Goal: Task Accomplishment & Management: Manage account settings

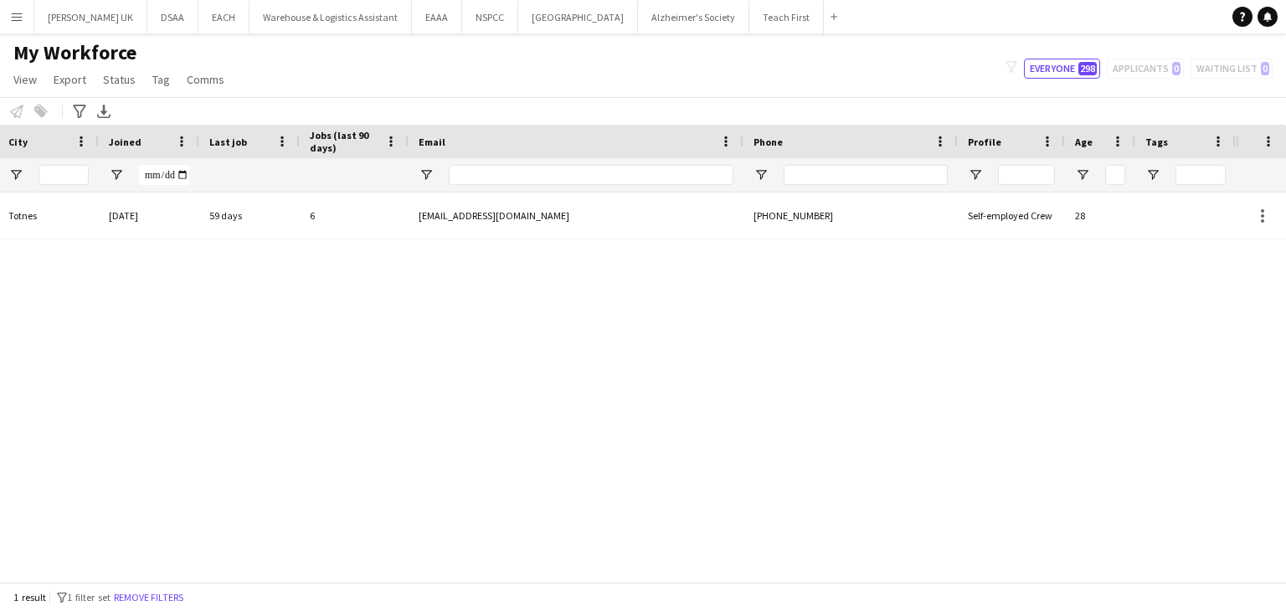
scroll to position [0, 579]
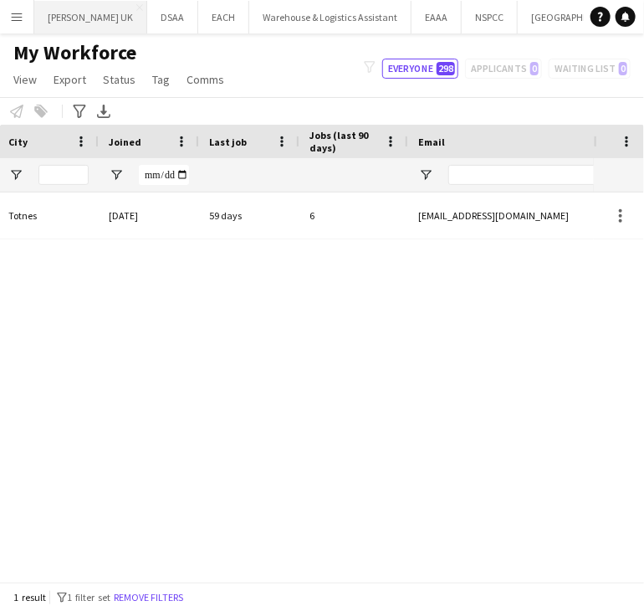
click at [58, 20] on button "[PERSON_NAME] UK Close" at bounding box center [90, 17] width 113 height 33
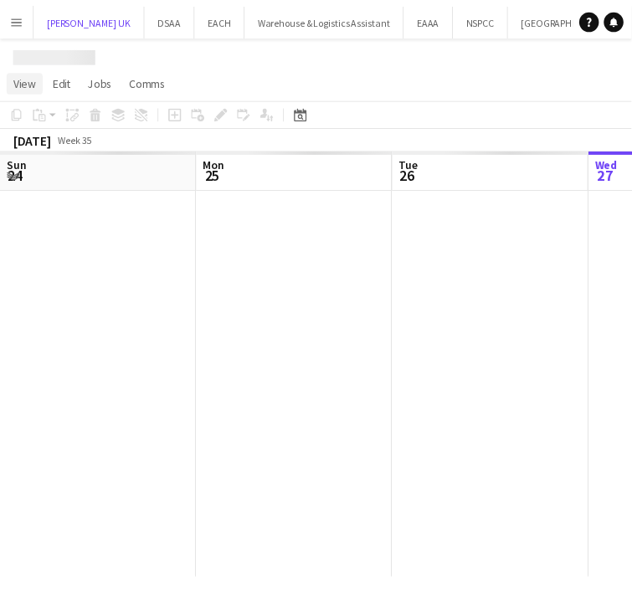
scroll to position [0, 400]
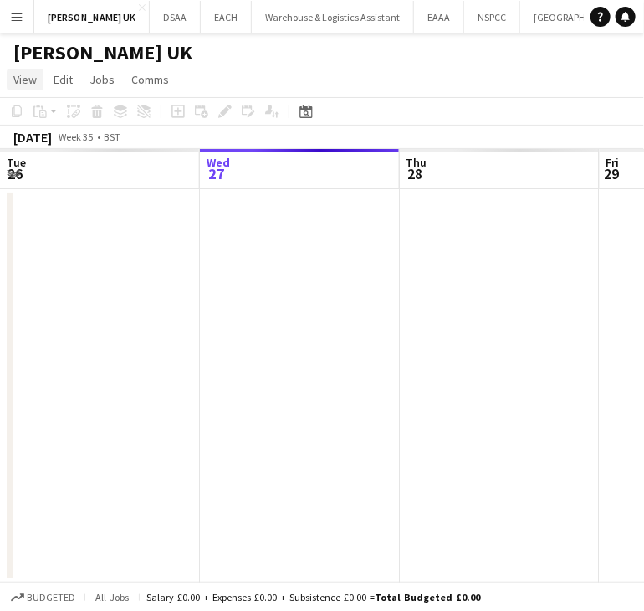
click at [22, 82] on span "View" at bounding box center [24, 79] width 23 height 15
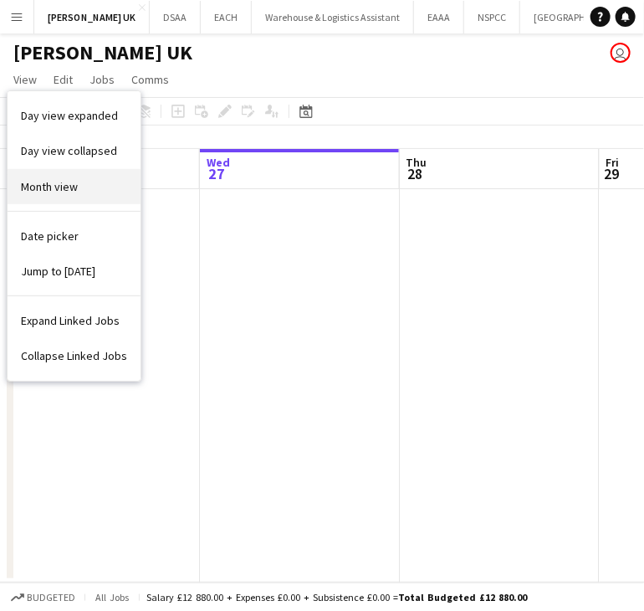
click at [47, 185] on span "Month view" at bounding box center [49, 186] width 57 height 15
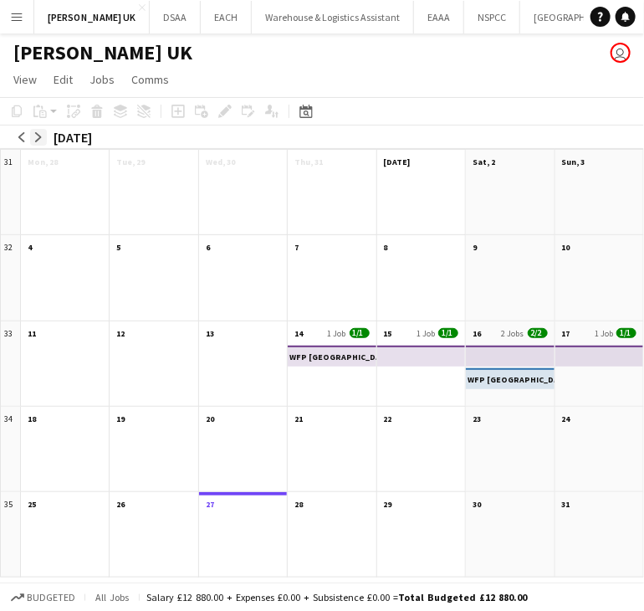
click at [44, 135] on button "arrow-right" at bounding box center [38, 137] width 17 height 17
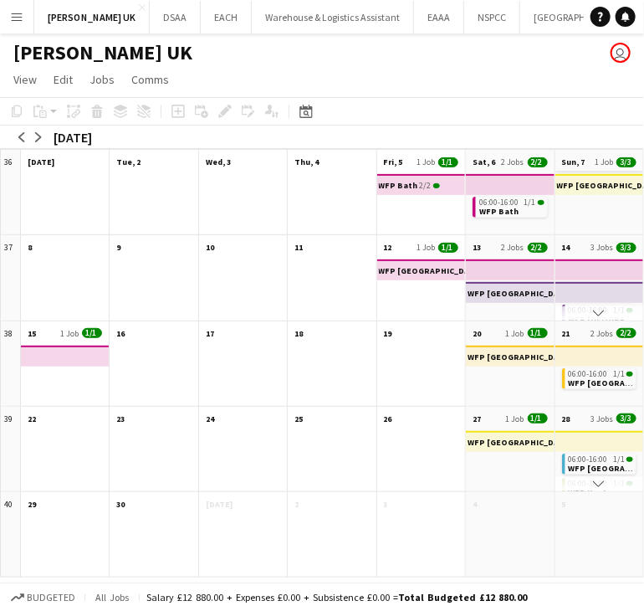
click at [577, 152] on app-month-view-date-header "Sun, 7 1 Job 3/3" at bounding box center [600, 160] width 88 height 21
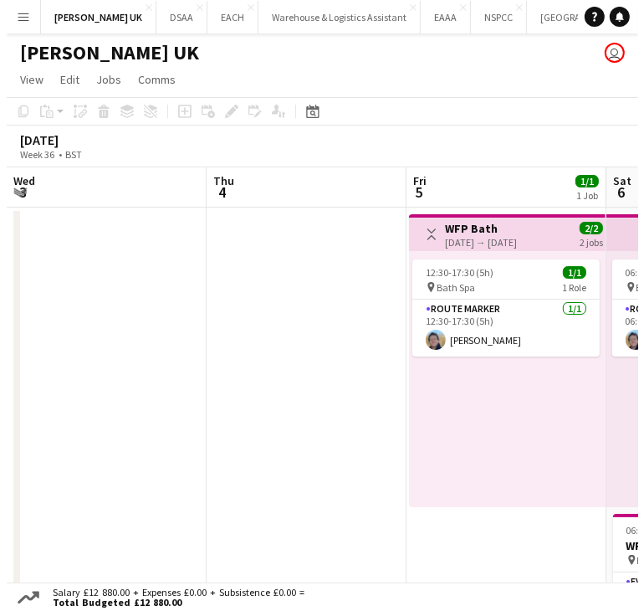
scroll to position [0, 576]
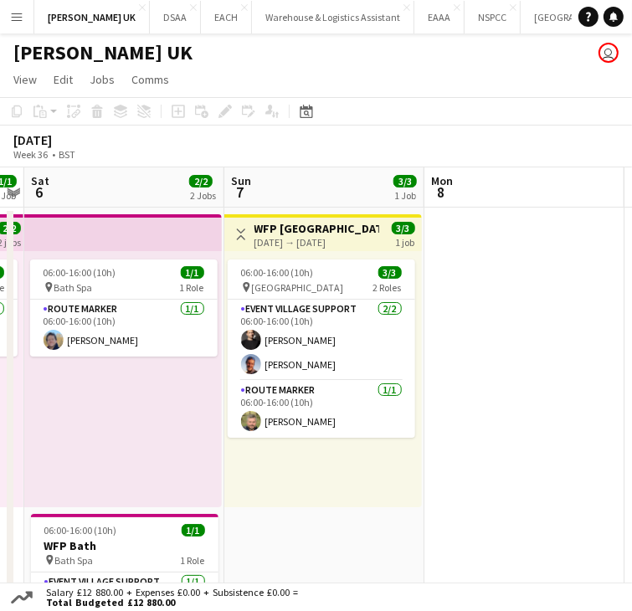
click at [9, 13] on button "Menu" at bounding box center [16, 16] width 33 height 33
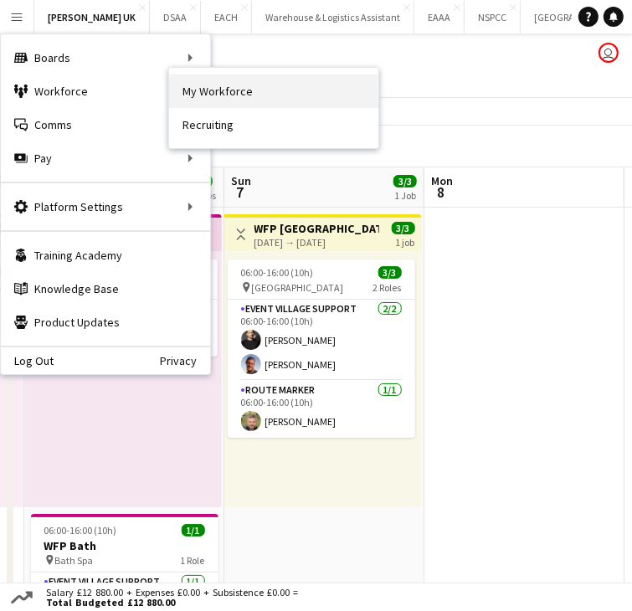
click at [191, 95] on link "My Workforce" at bounding box center [273, 90] width 209 height 33
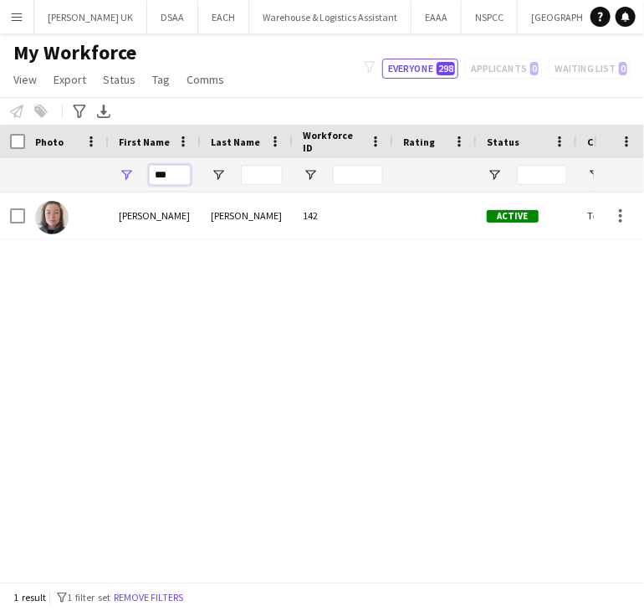
click at [162, 174] on input "***" at bounding box center [170, 175] width 42 height 20
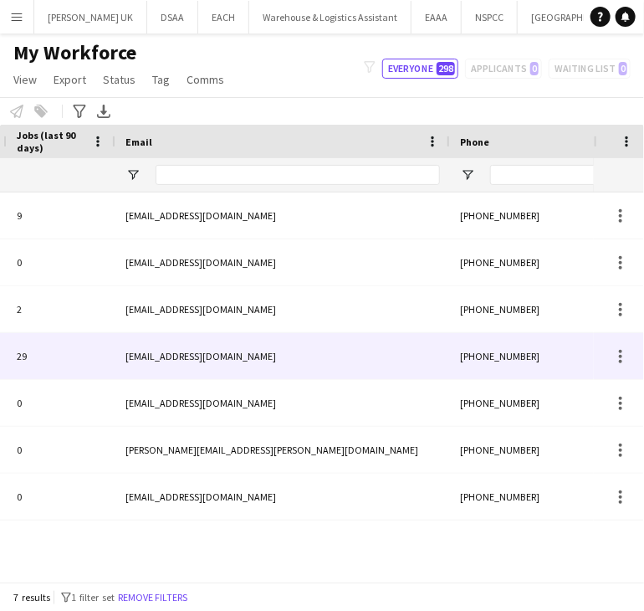
type input "***"
click at [358, 359] on div "[EMAIL_ADDRESS][DOMAIN_NAME]" at bounding box center [283, 356] width 335 height 46
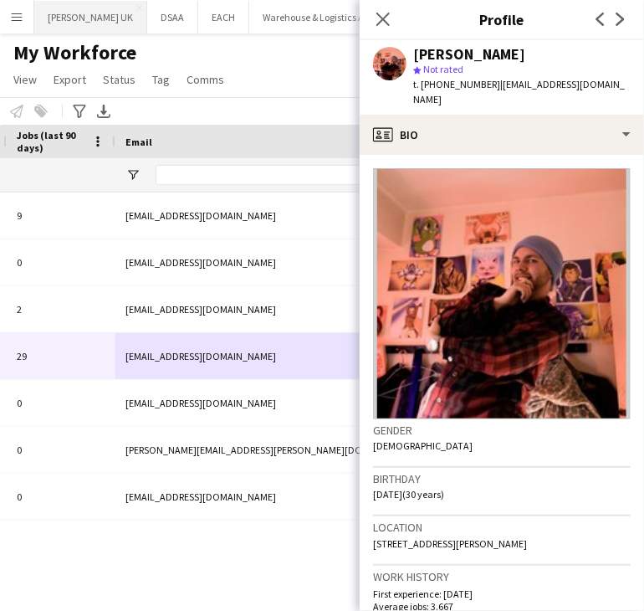
click at [78, 12] on button "[PERSON_NAME] UK Close" at bounding box center [90, 17] width 113 height 33
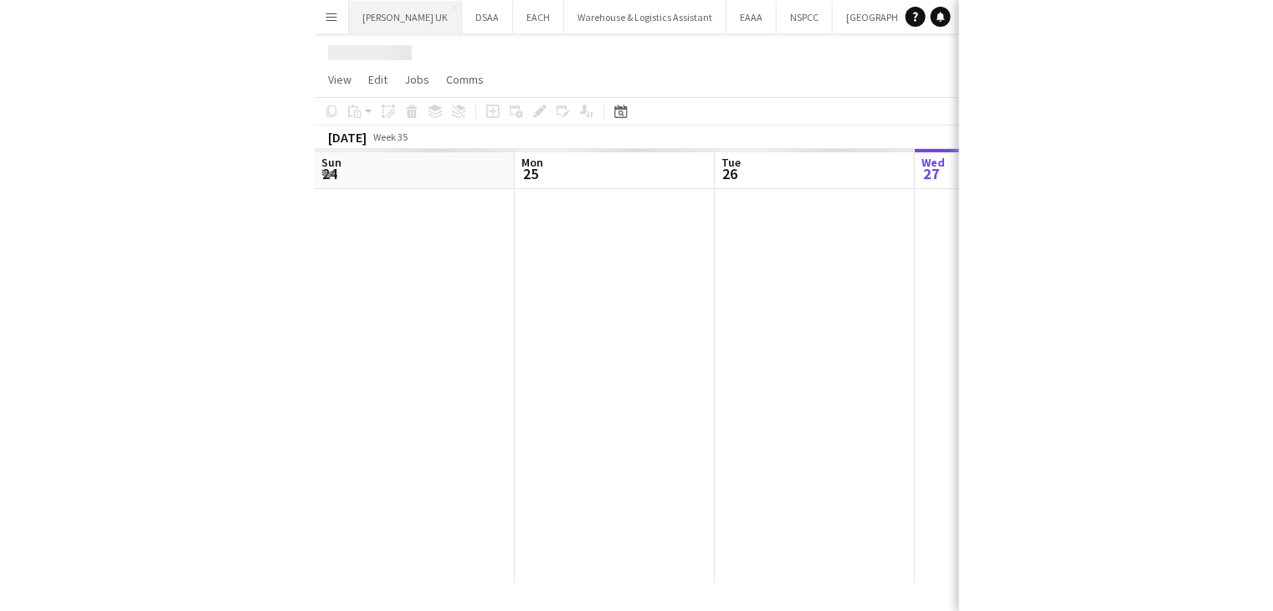
scroll to position [0, 400]
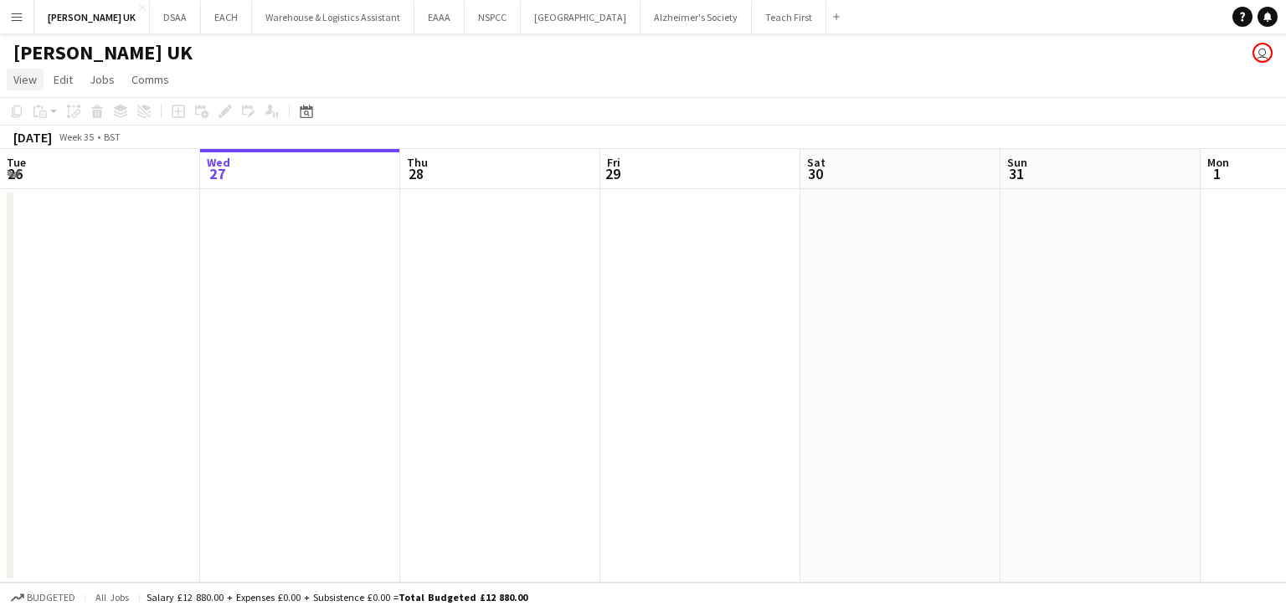
click at [27, 83] on span "View" at bounding box center [24, 79] width 23 height 15
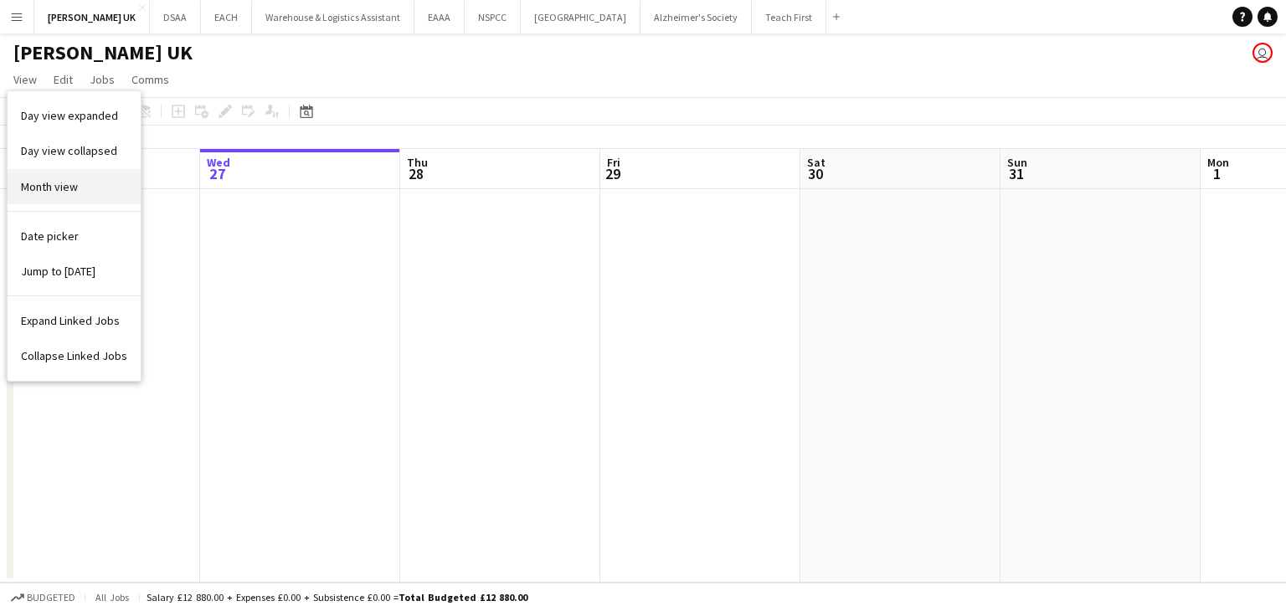
click at [32, 192] on span "Month view" at bounding box center [49, 186] width 57 height 15
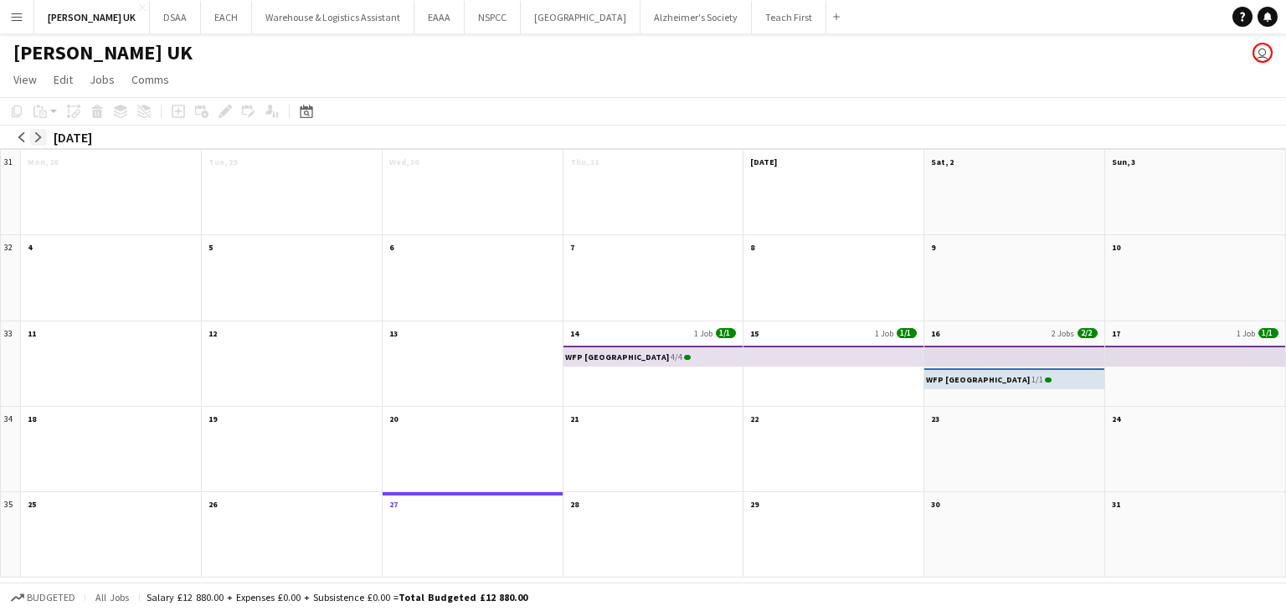
click at [35, 128] on div "arrow-left arrow-right [DATE]" at bounding box center [56, 137] width 112 height 23
click at [39, 134] on app-icon "arrow-right" at bounding box center [38, 137] width 10 height 10
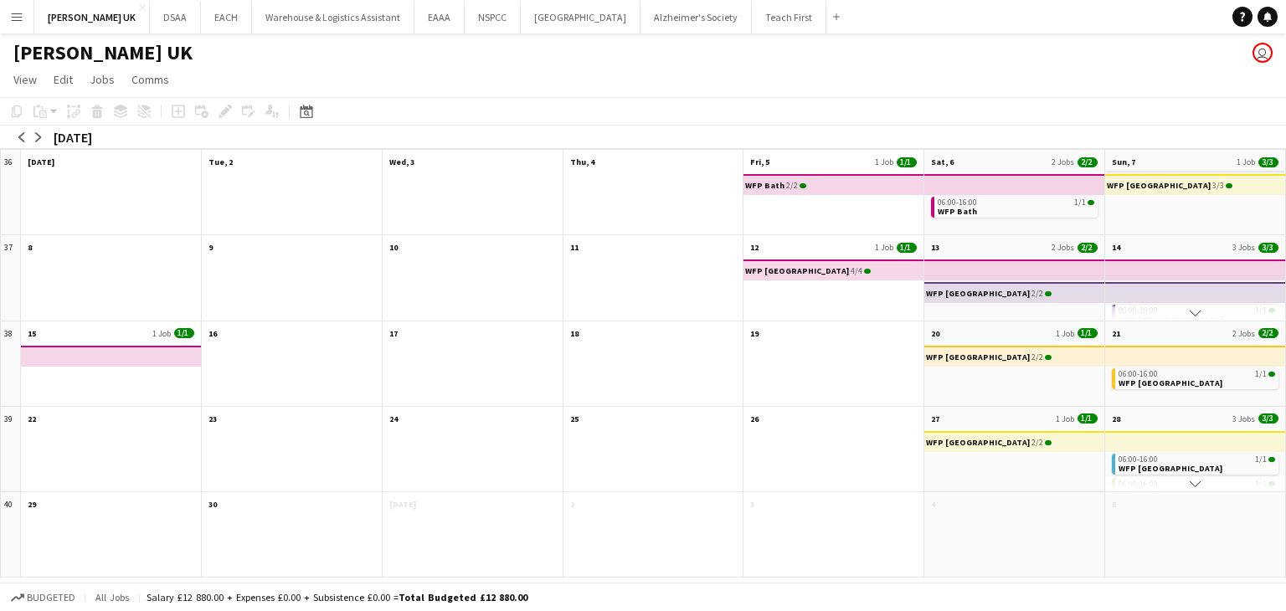
click at [1173, 151] on app-month-view-date-header "Sun, 7 1 Job 3/3" at bounding box center [1195, 160] width 180 height 21
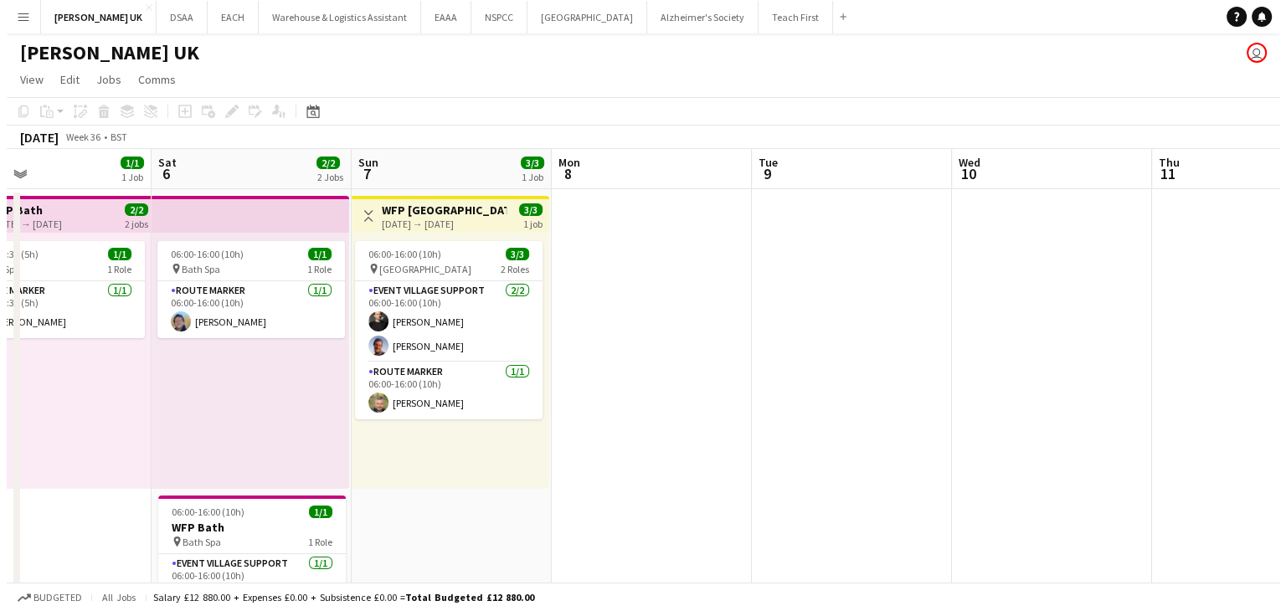
scroll to position [0, 449]
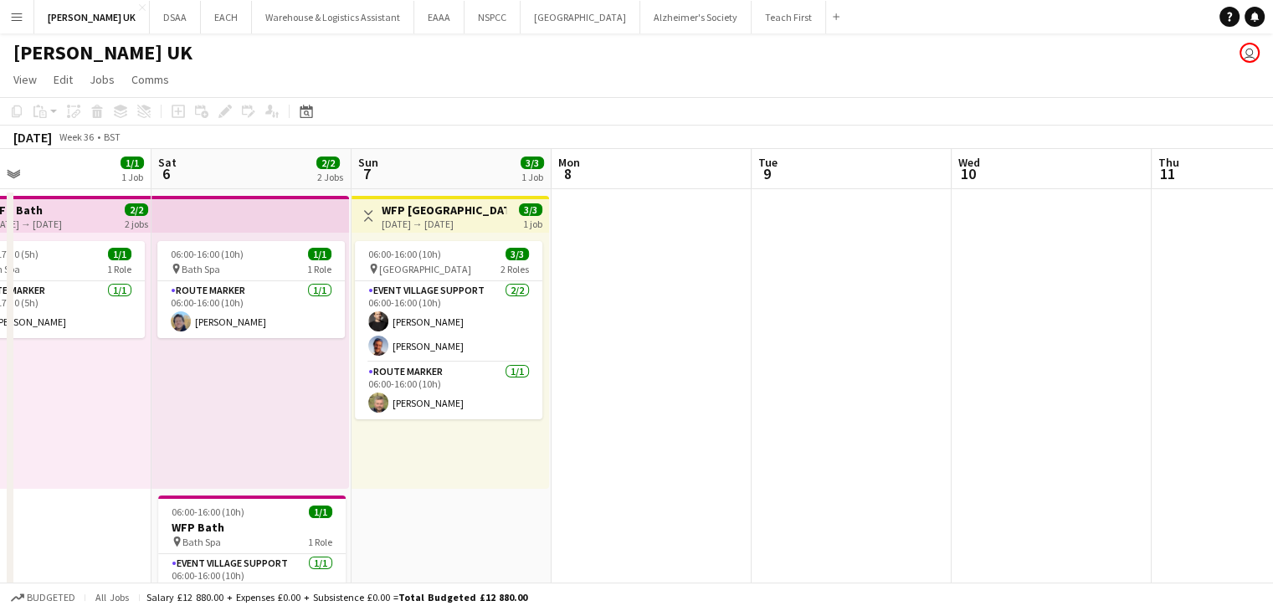
click at [490, 516] on app-date-cell "Toggle View WFP [GEOGRAPHIC_DATA] [DATE] → [DATE] 3/3 1 job 06:00-16:00 (10h) 3…" at bounding box center [452, 567] width 200 height 757
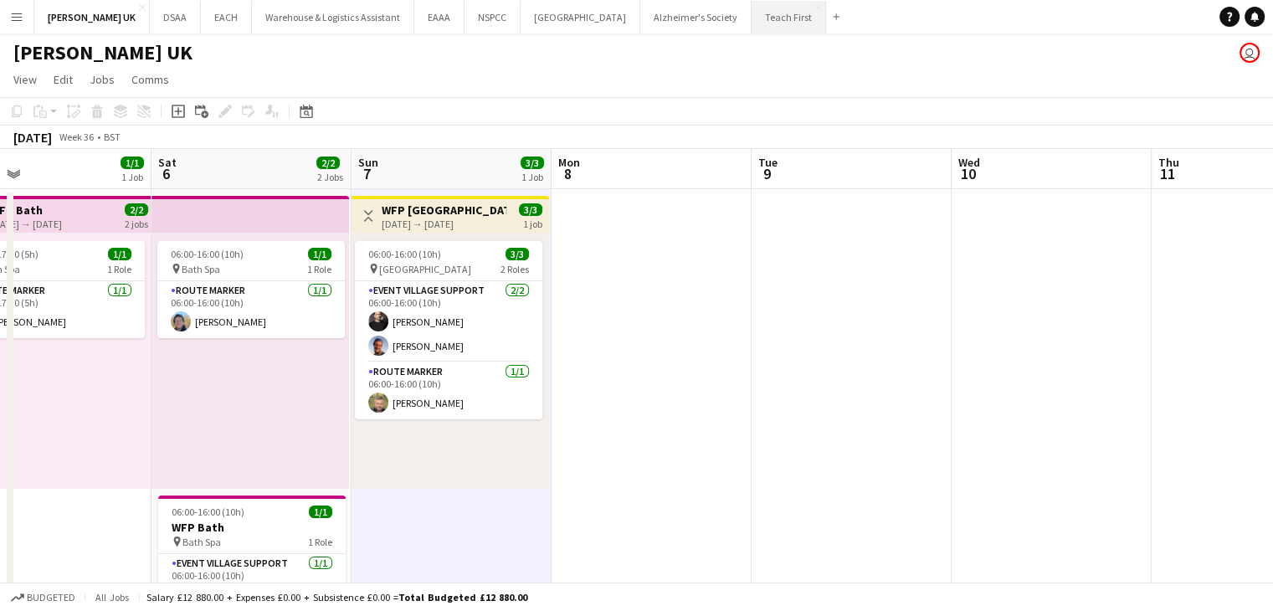
click at [767, 14] on button "Teach First Close" at bounding box center [789, 17] width 74 height 33
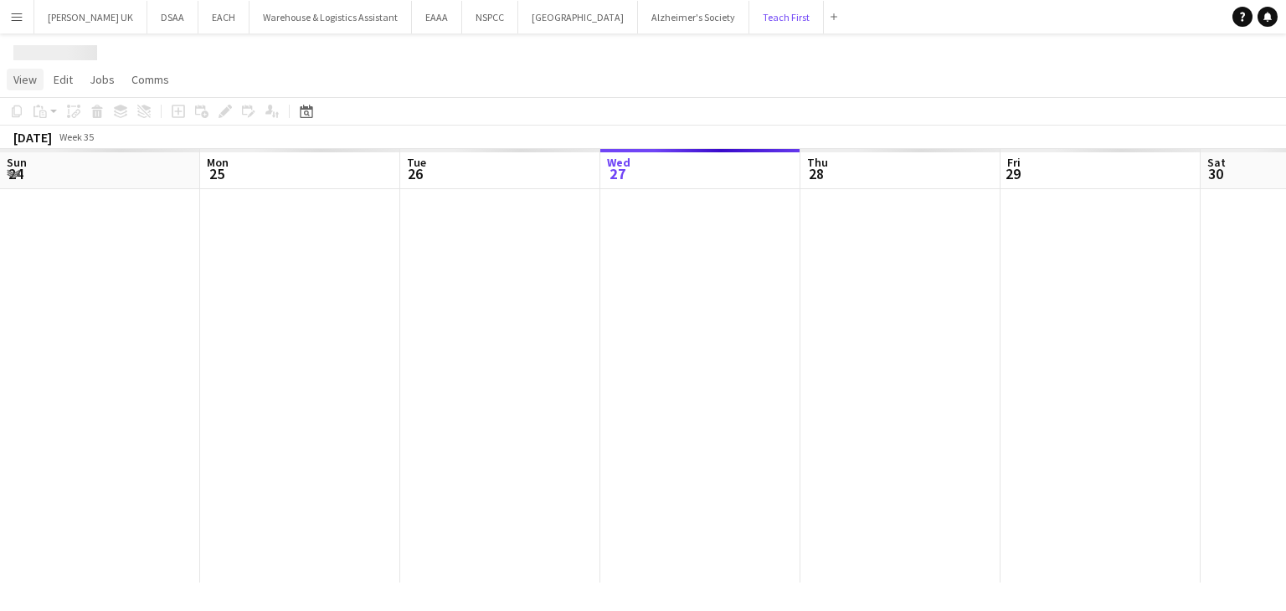
scroll to position [0, 400]
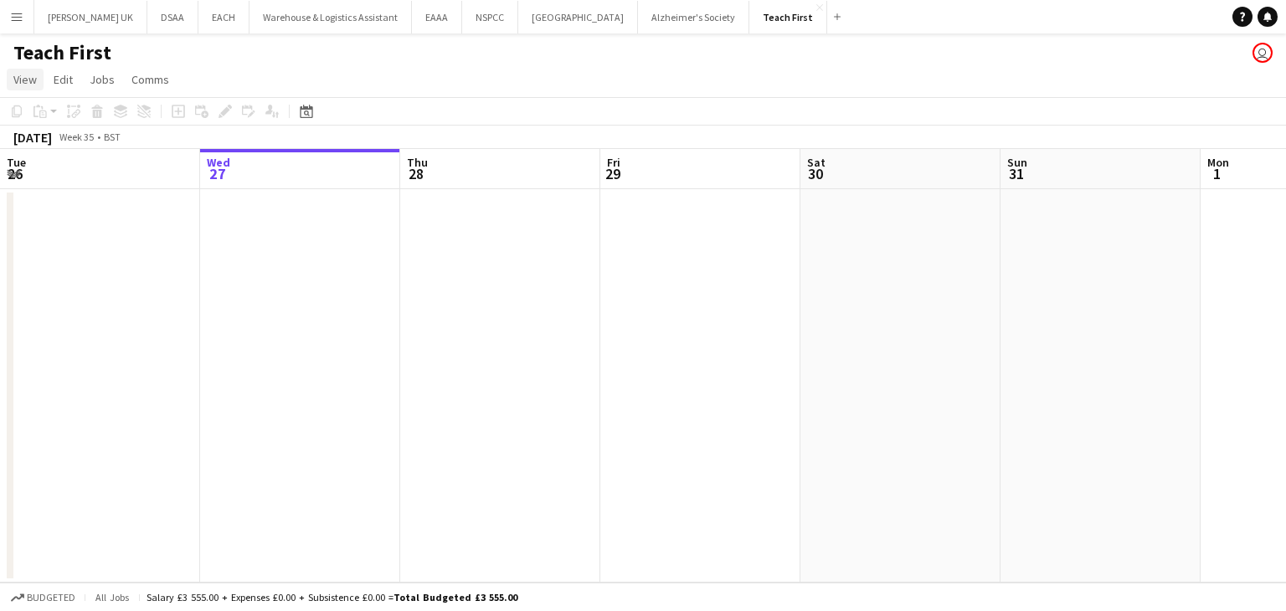
click at [27, 80] on span "View" at bounding box center [24, 79] width 23 height 15
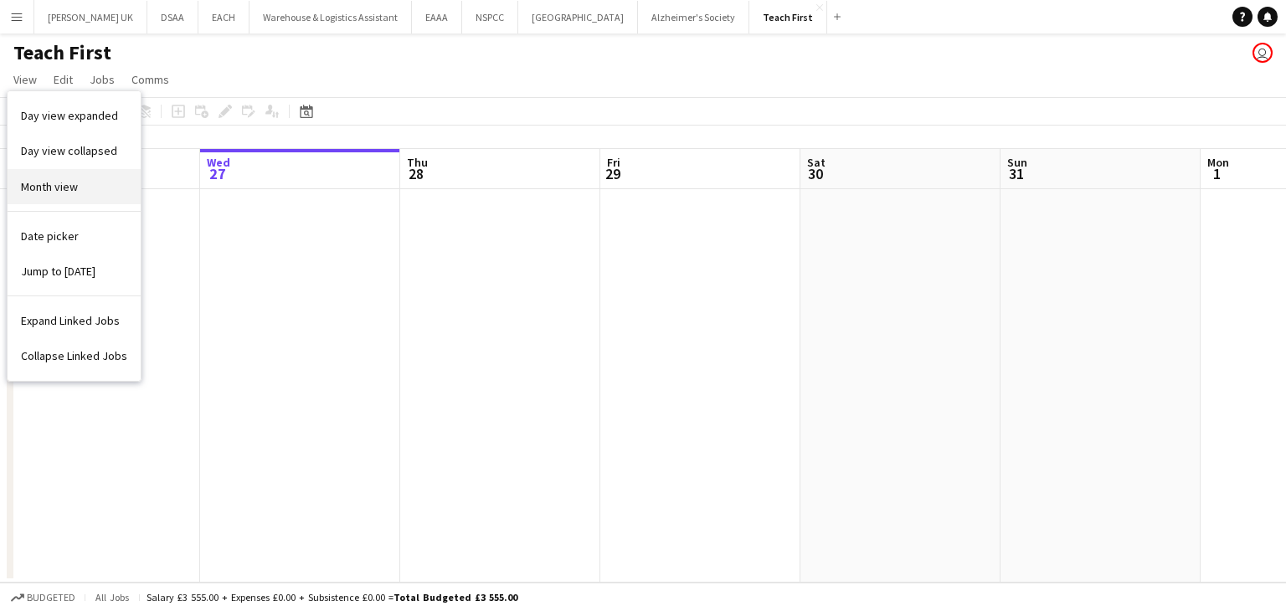
click at [39, 179] on span "Month view" at bounding box center [49, 186] width 57 height 15
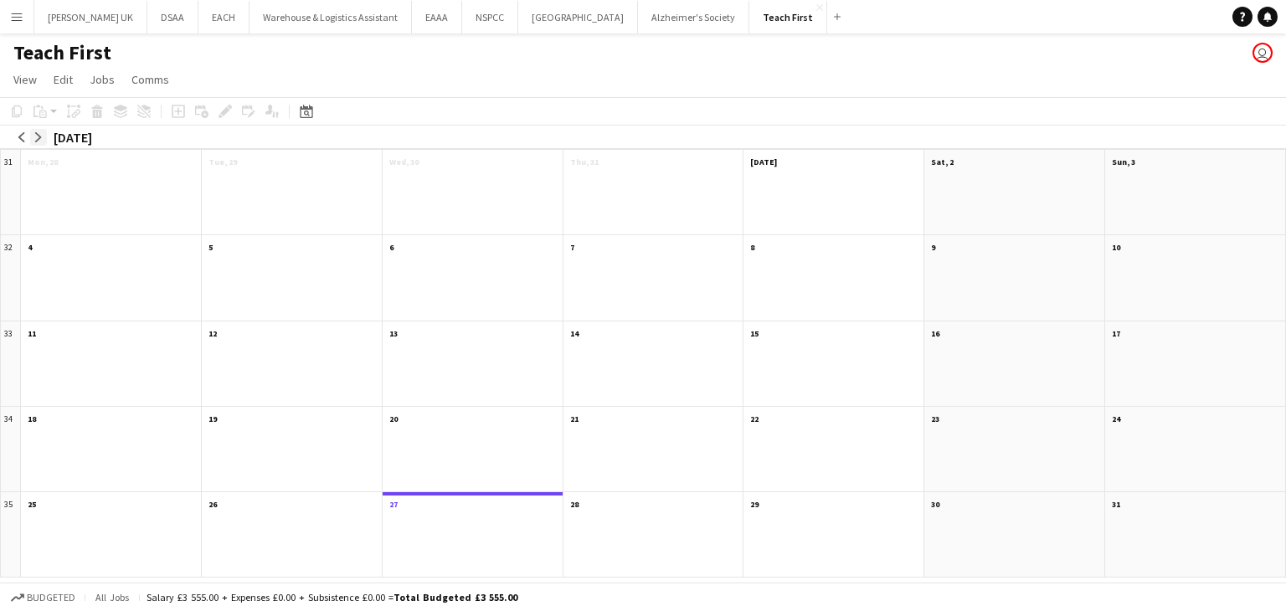
click at [37, 138] on app-icon "arrow-right" at bounding box center [38, 137] width 10 height 10
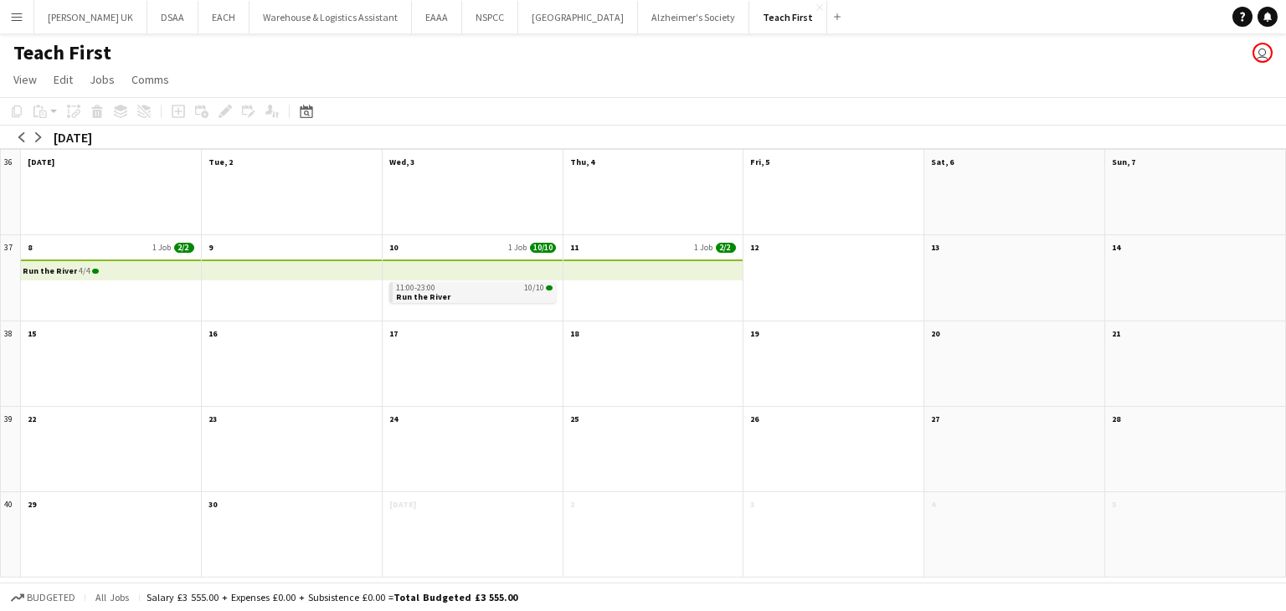
click at [438, 292] on span "Run the River" at bounding box center [423, 296] width 54 height 11
click at [465, 269] on app-mini-top-bar at bounding box center [472, 269] width 183 height 21
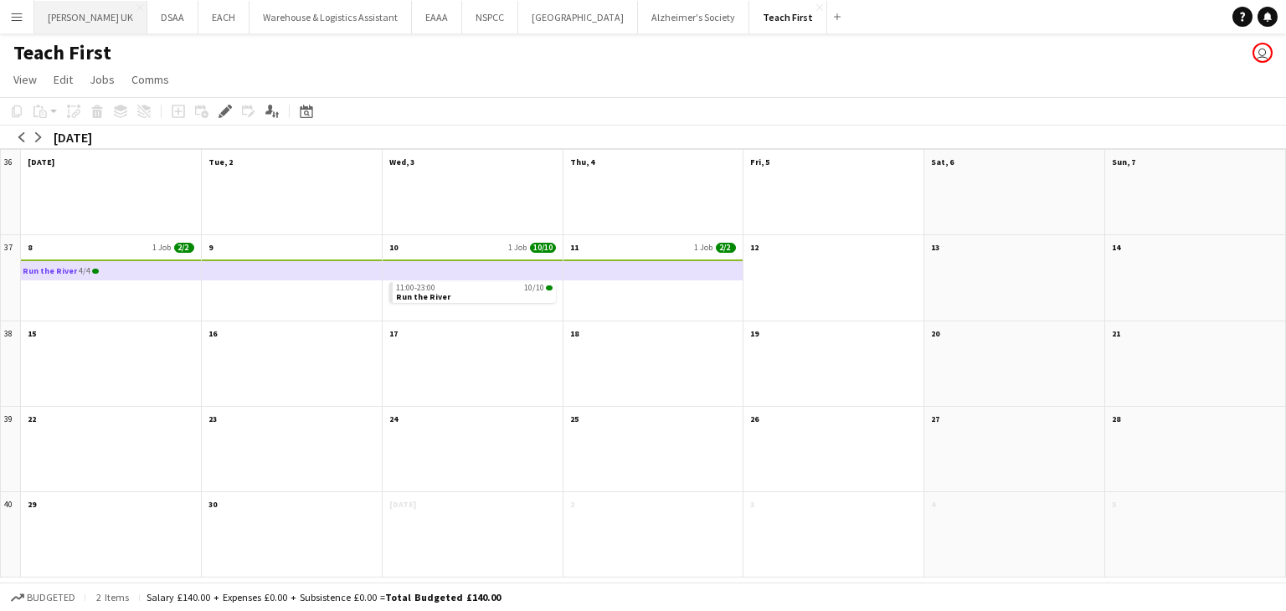
click at [74, 18] on button "[PERSON_NAME] UK Close" at bounding box center [90, 17] width 113 height 33
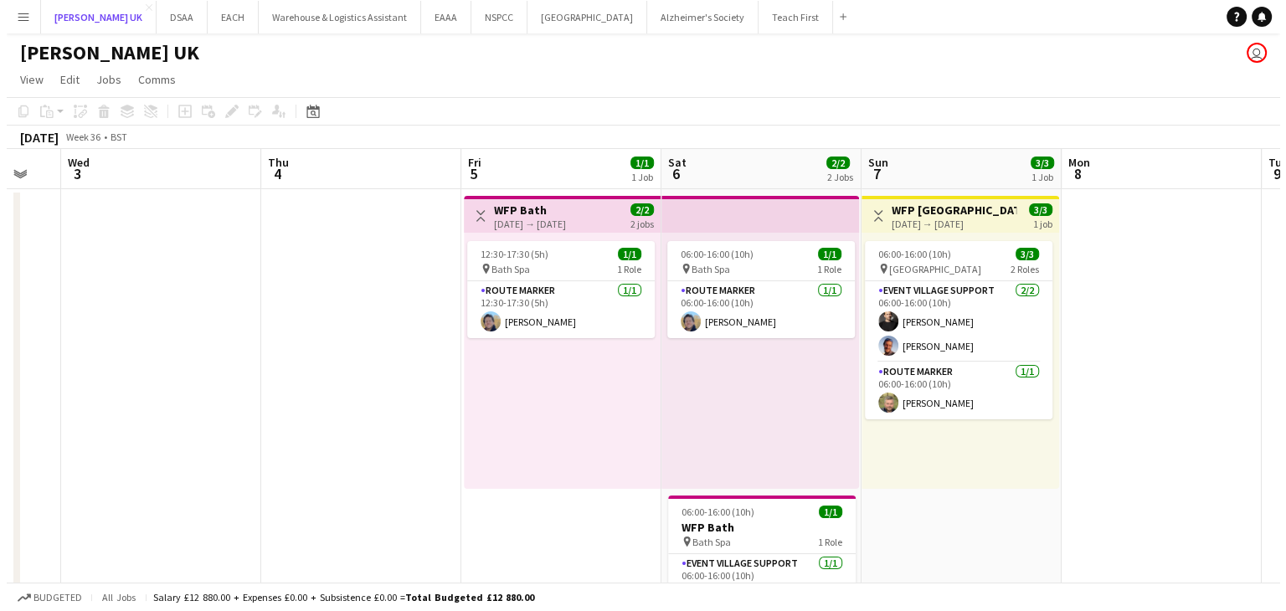
scroll to position [0, 556]
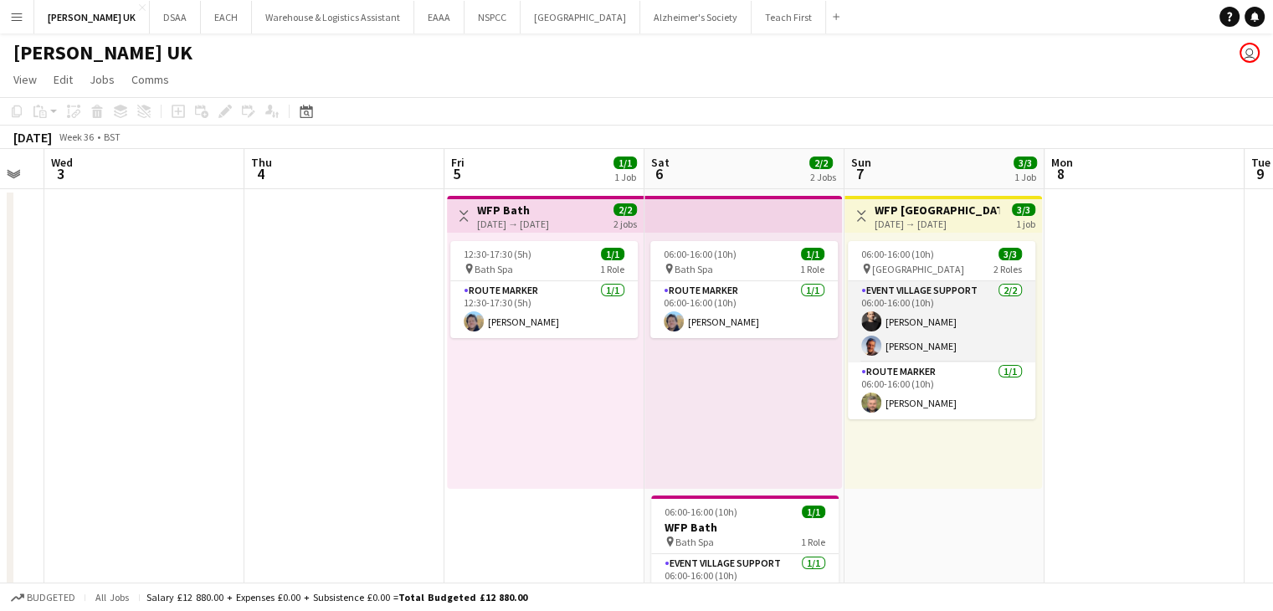
click at [942, 331] on app-card-role "Event Village Support [DATE] 06:00-16:00 (10h) [PERSON_NAME] [PERSON_NAME]" at bounding box center [941, 321] width 187 height 81
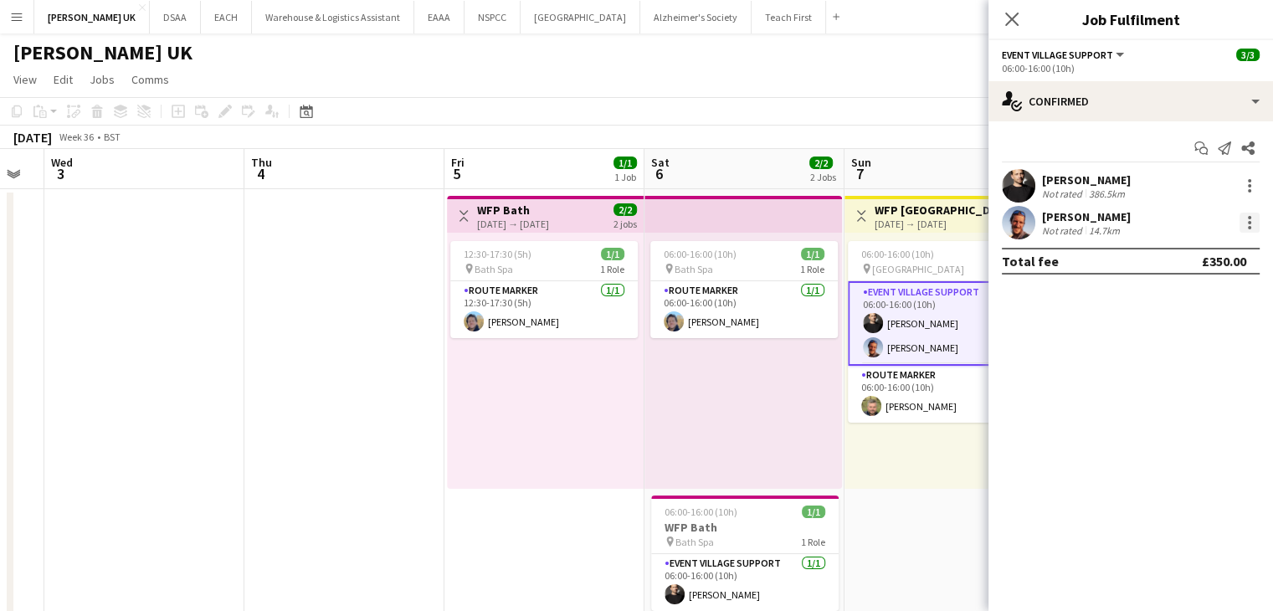
click at [1245, 223] on div at bounding box center [1250, 223] width 20 height 20
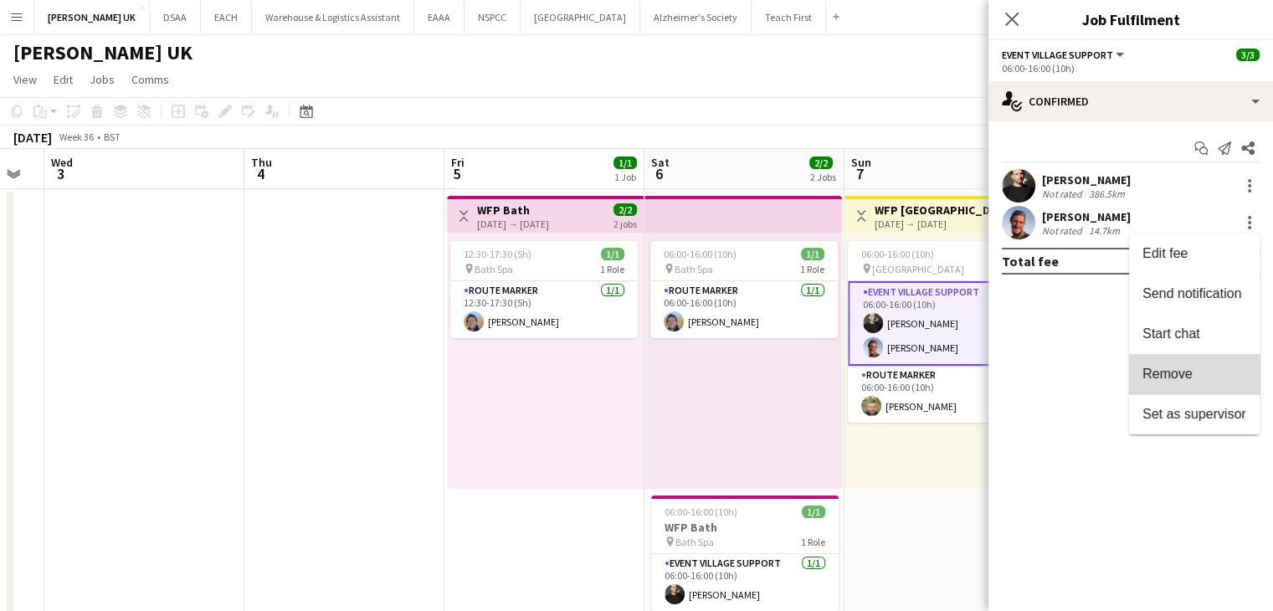
click at [1176, 381] on span "Remove" at bounding box center [1168, 374] width 50 height 14
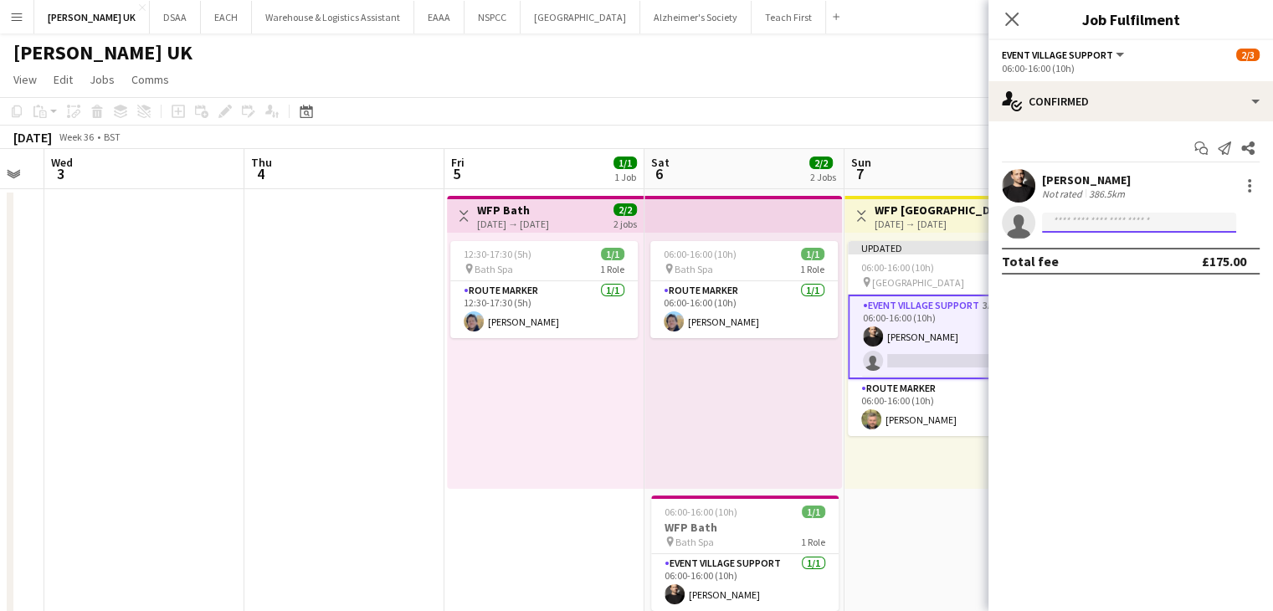
click at [1091, 217] on input at bounding box center [1139, 223] width 194 height 20
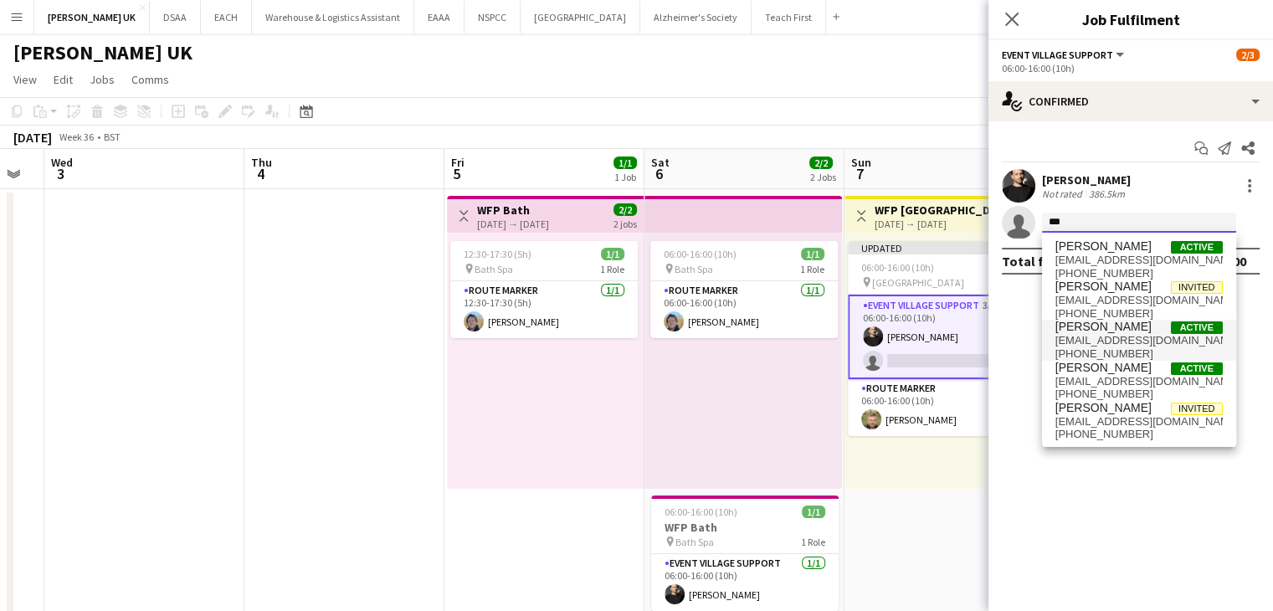
type input "***"
click at [1101, 336] on span "[EMAIL_ADDRESS][DOMAIN_NAME]" at bounding box center [1138, 340] width 167 height 13
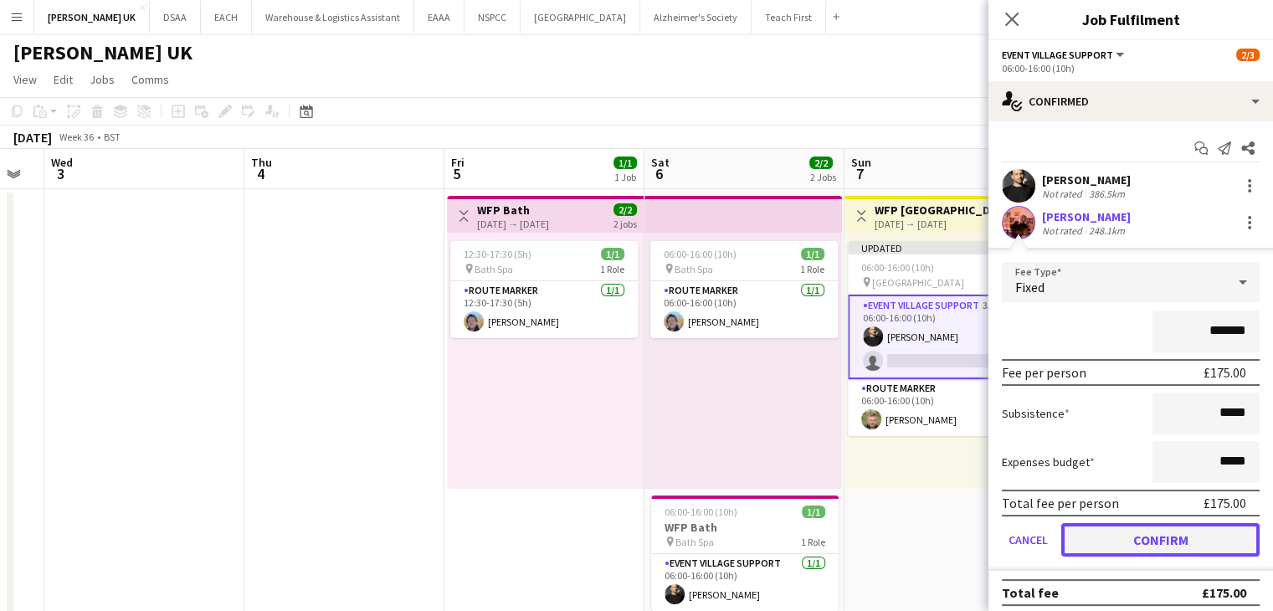
click at [1185, 549] on button "Confirm" at bounding box center [1160, 539] width 198 height 33
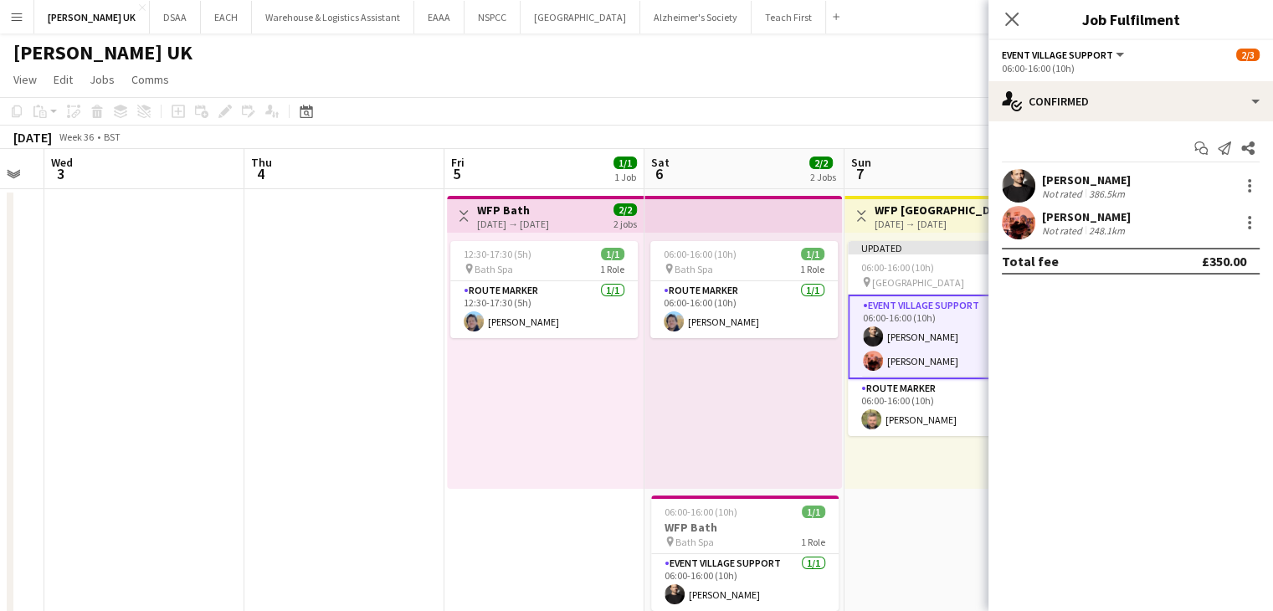
click at [922, 151] on app-board-header-date "Sun 7 3/3 1 Job" at bounding box center [945, 169] width 200 height 40
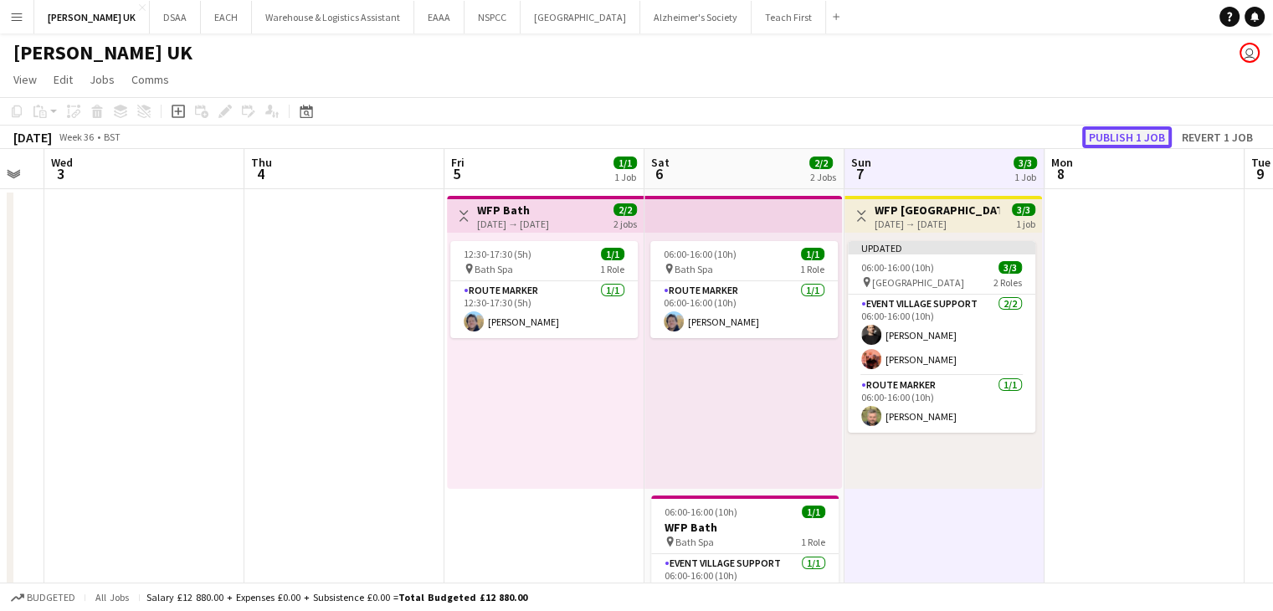
click at [1124, 141] on button "Publish 1 job" at bounding box center [1127, 137] width 90 height 22
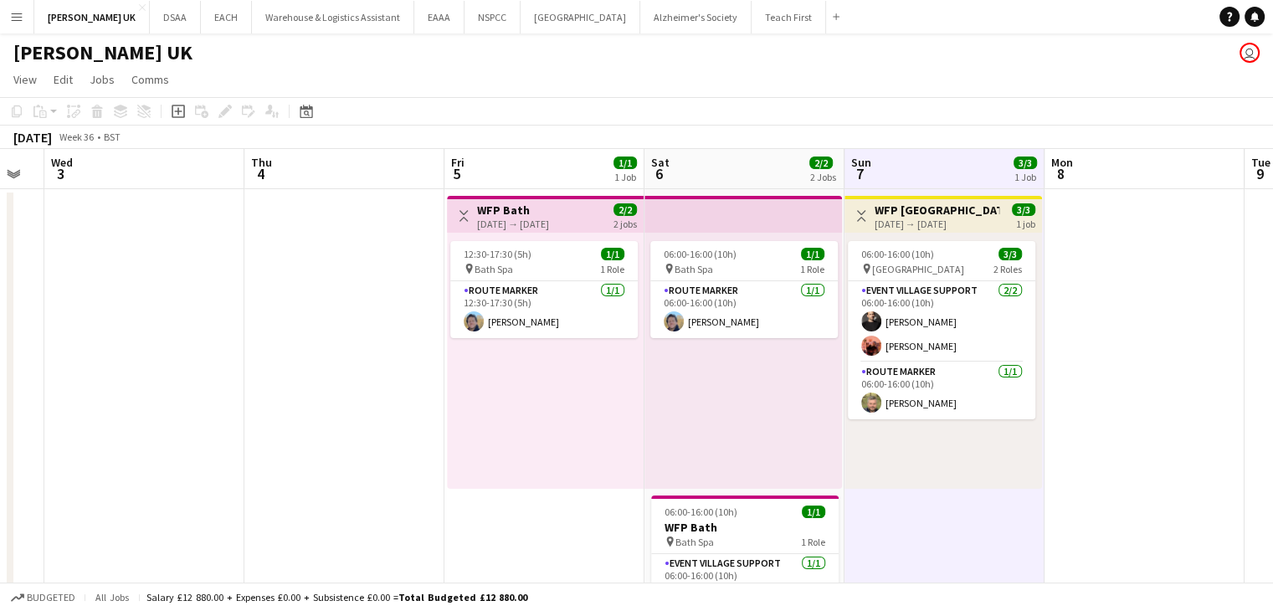
click at [22, 10] on app-icon "Menu" at bounding box center [16, 16] width 13 height 13
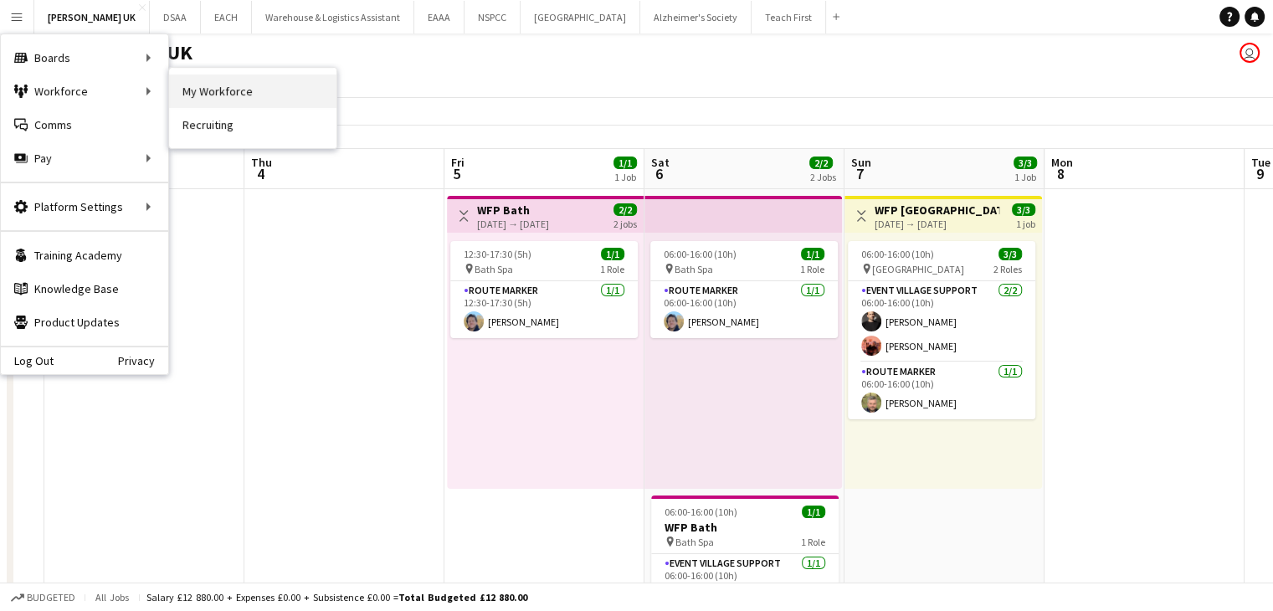
click at [184, 94] on link "My Workforce" at bounding box center [252, 90] width 167 height 33
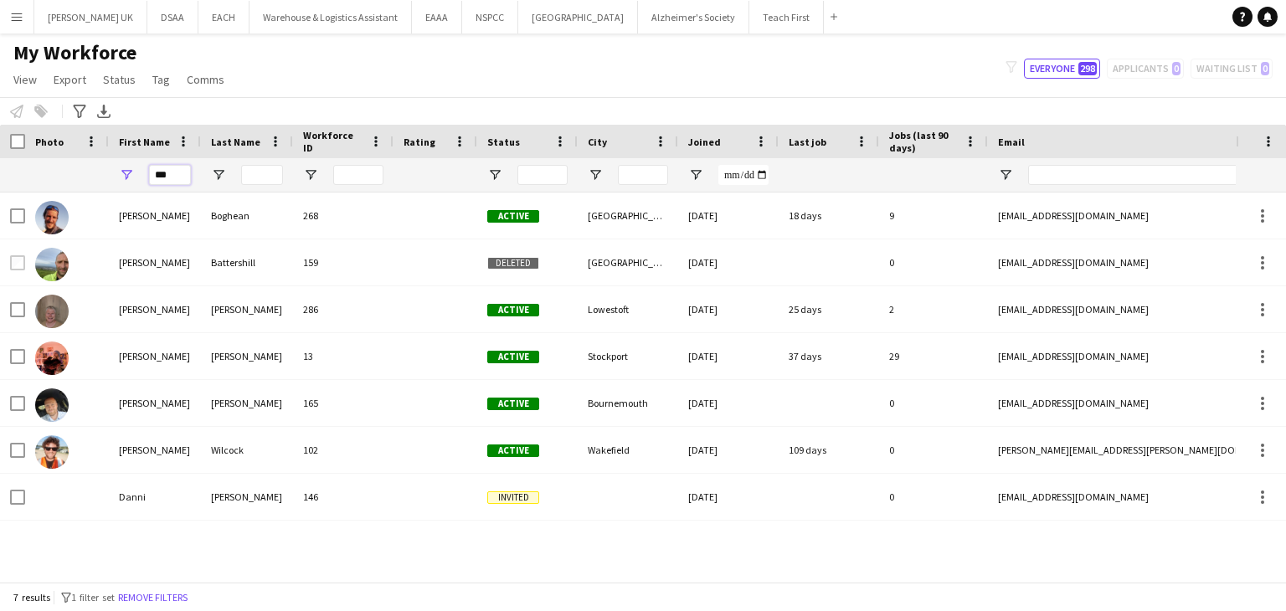
click at [159, 172] on input "***" at bounding box center [170, 175] width 42 height 20
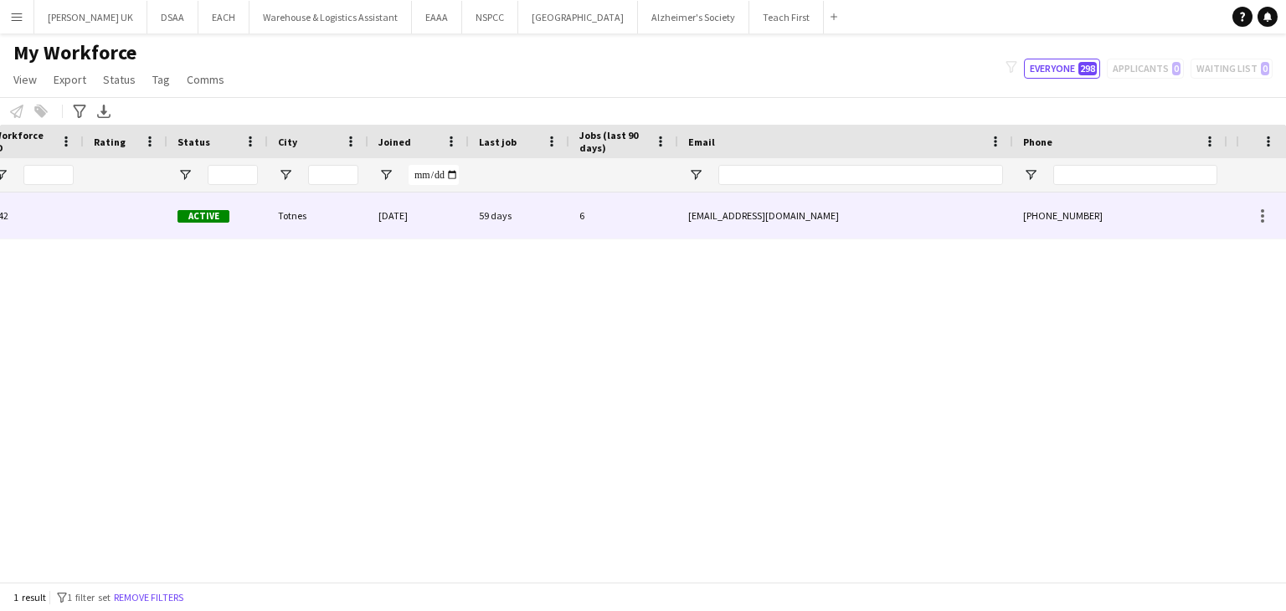
scroll to position [0, 345]
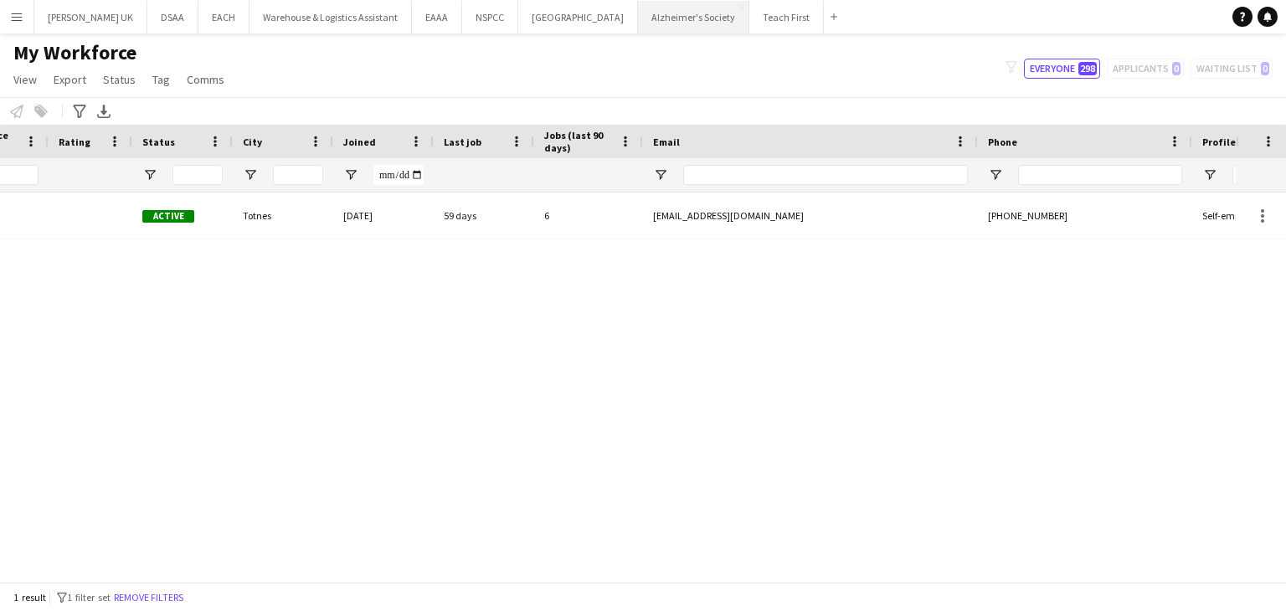
type input "***"
click at [661, 11] on button "Alzheimer's Society Close" at bounding box center [693, 17] width 111 height 33
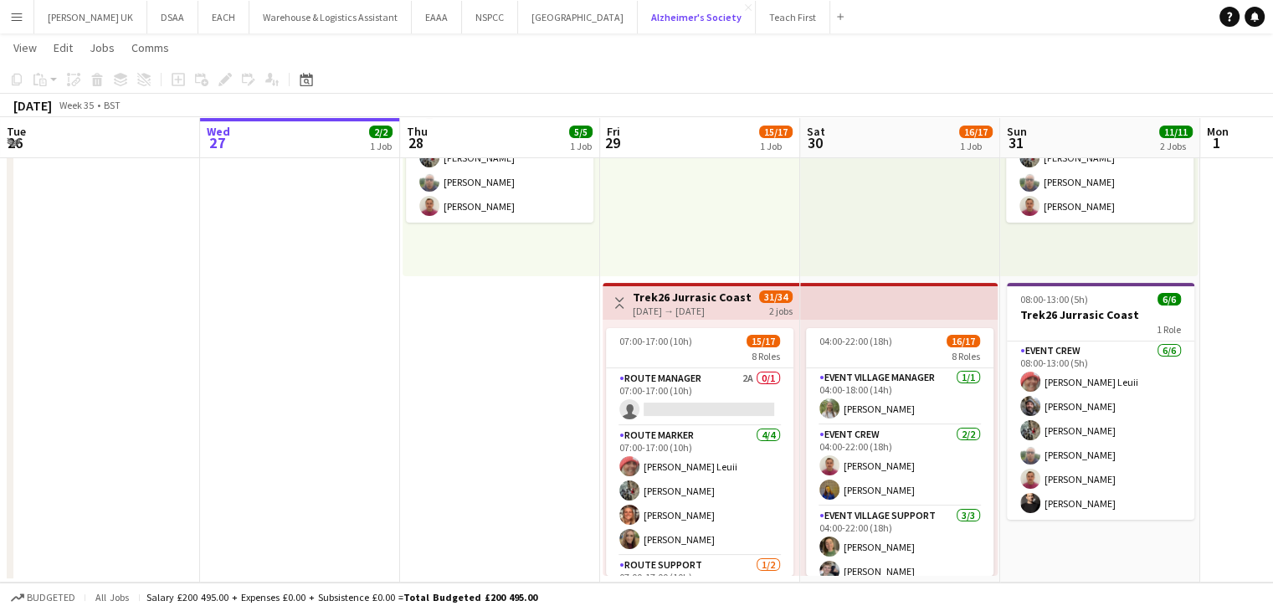
scroll to position [465, 0]
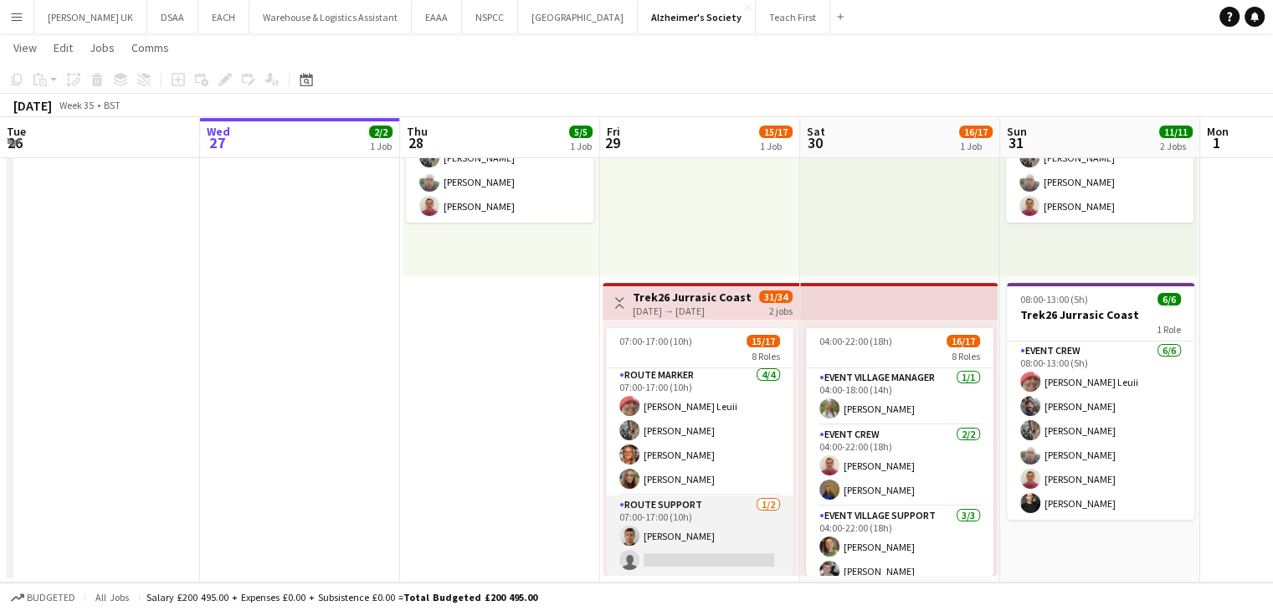
click at [706, 523] on app-card-role "Route Support [DATE] 07:00-17:00 (10h) [PERSON_NAME] single-neutral-actions" at bounding box center [699, 536] width 187 height 81
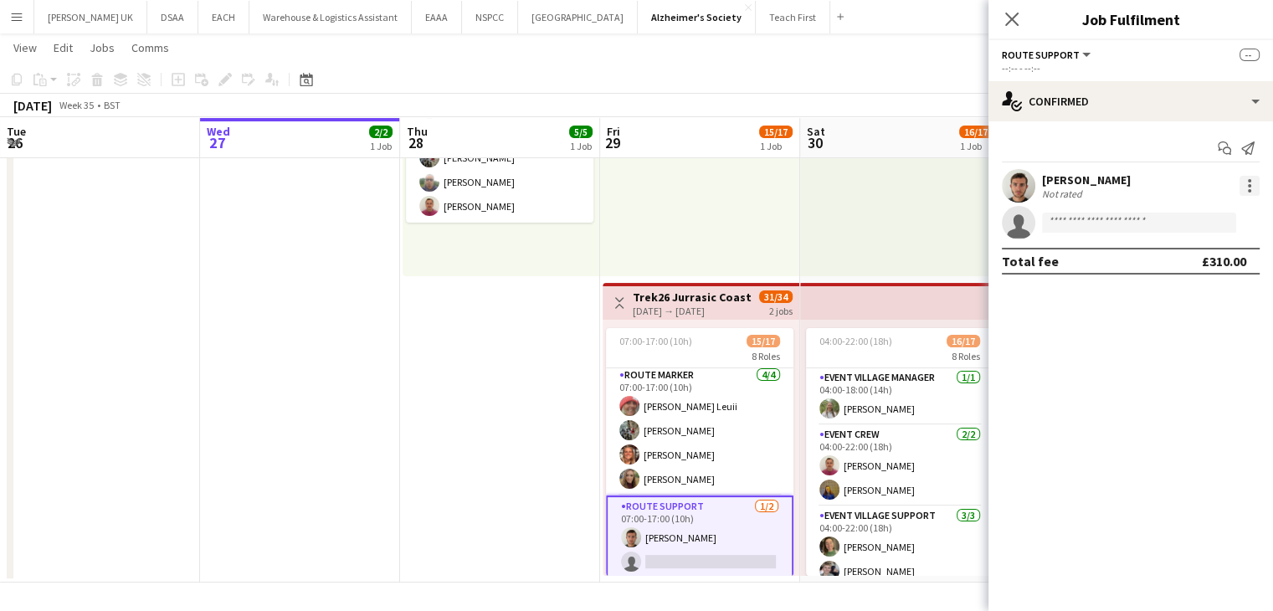
click at [1250, 193] on div at bounding box center [1250, 186] width 20 height 20
click at [705, 524] on div at bounding box center [636, 305] width 1273 height 611
click at [705, 524] on app-card-role "Route Support [DATE] 07:00-17:00 (10h) [PERSON_NAME] single-neutral-actions" at bounding box center [699, 538] width 187 height 85
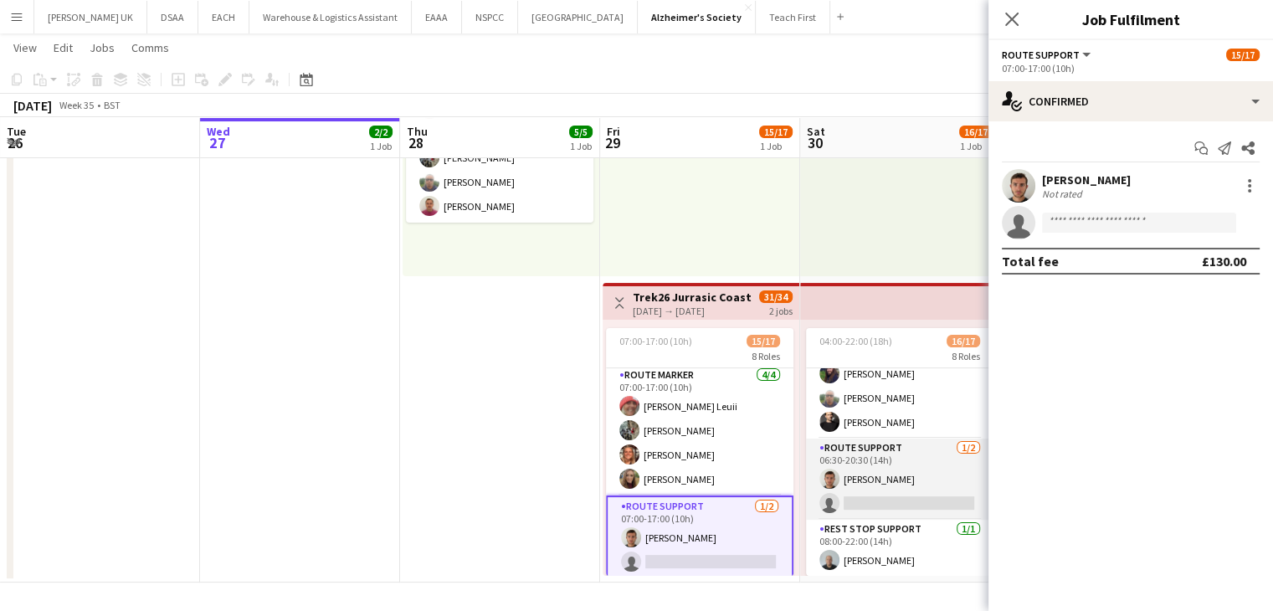
click at [900, 460] on app-card-role "Route Support [DATE] 06:30-20:30 (14h) [PERSON_NAME] single-neutral-actions" at bounding box center [899, 479] width 187 height 81
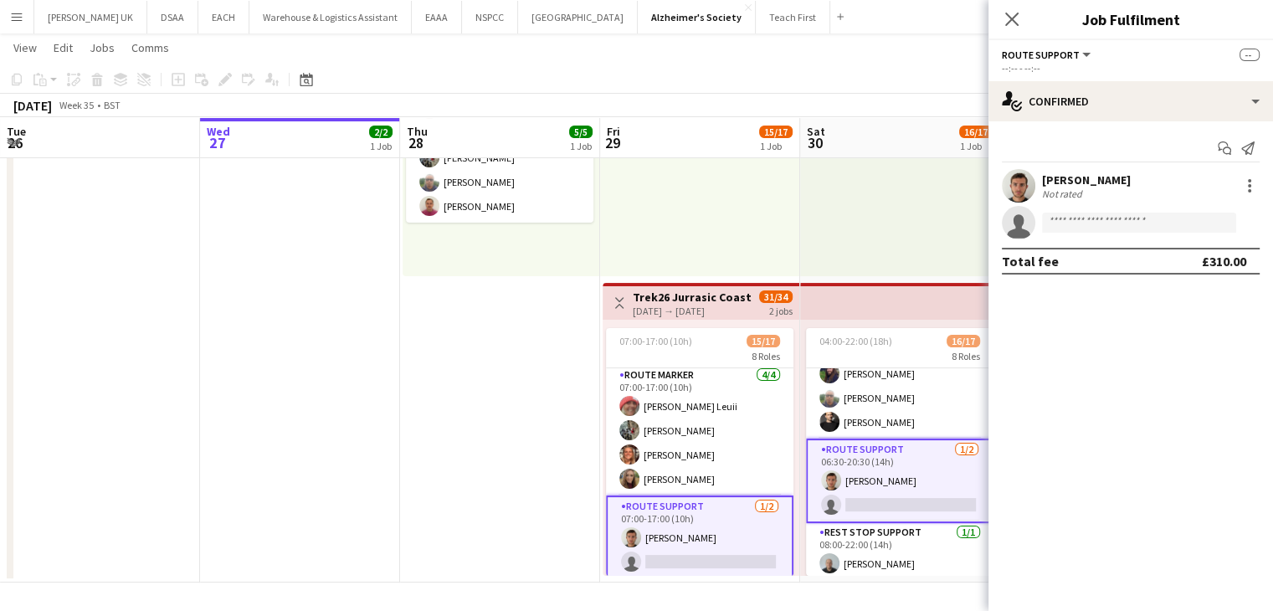
click at [900, 460] on app-card-role "Route Support [DATE] 06:30-20:30 (14h) [PERSON_NAME] single-neutral-actions" at bounding box center [899, 481] width 187 height 85
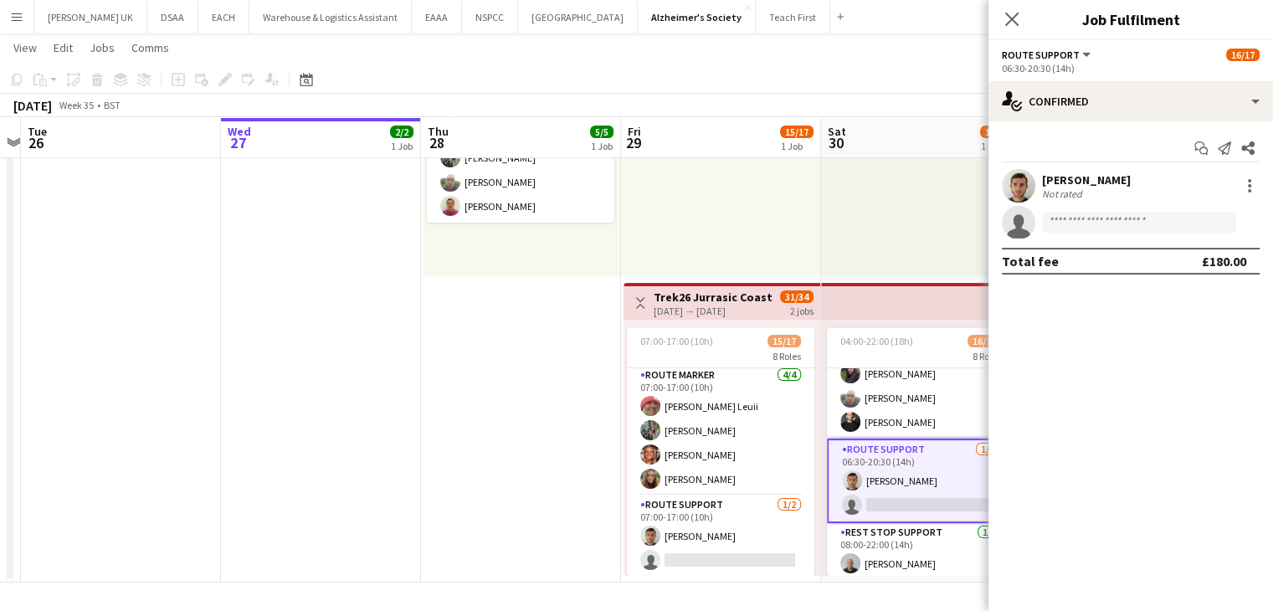
drag, startPoint x: 900, startPoint y: 460, endPoint x: 922, endPoint y: 454, distance: 22.8
click at [922, 454] on app-calendar-viewport "Sun 24 Mon 25 Tue 26 Wed 27 2/2 1 Job Thu 28 5/5 1 Job Fri 29 15/17 1 Job Sat 3…" at bounding box center [636, 218] width 1273 height 728
